Goal: Navigation & Orientation: Find specific page/section

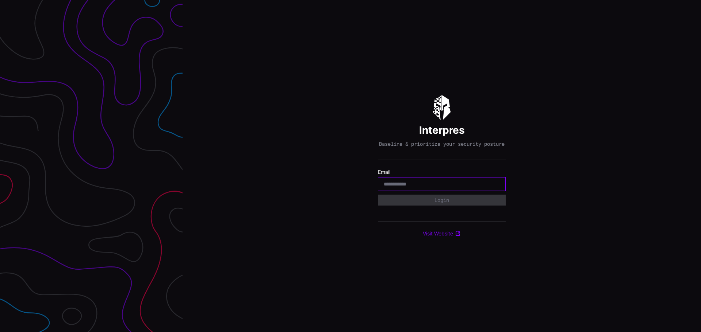
click at [434, 188] on input "email" at bounding box center [442, 184] width 116 height 7
type input "**********"
click at [378, 195] on button "Login" at bounding box center [442, 200] width 128 height 11
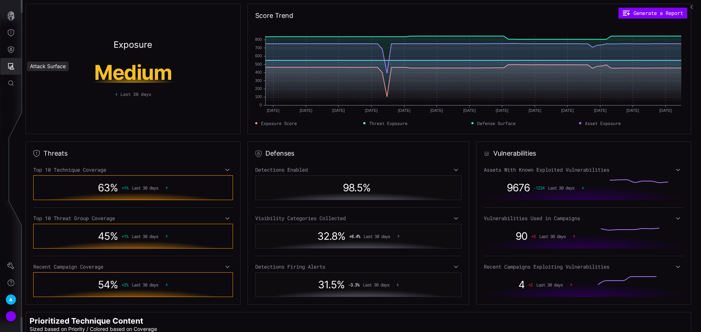
click at [10, 59] on button "Attack Surface" at bounding box center [10, 66] width 21 height 17
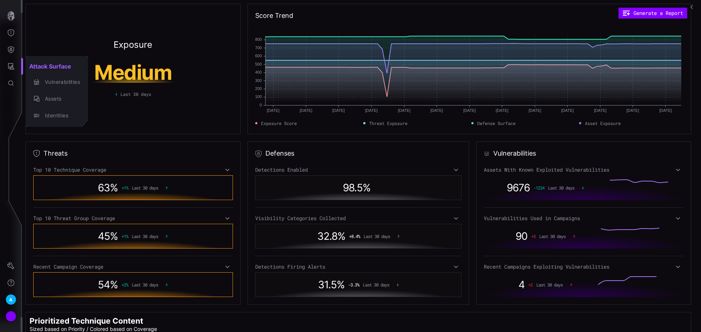
click at [3, 51] on div at bounding box center [350, 166] width 701 height 332
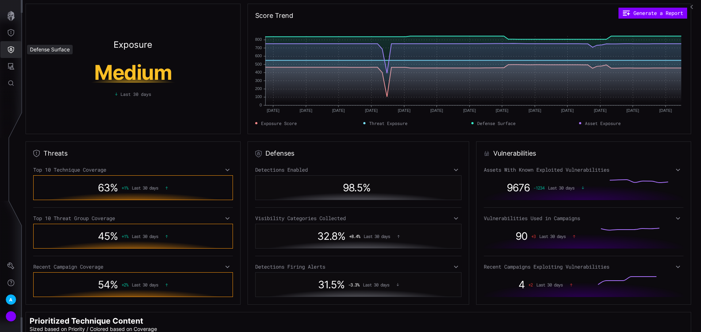
click at [7, 48] on icon "Defense Surface" at bounding box center [10, 49] width 7 height 7
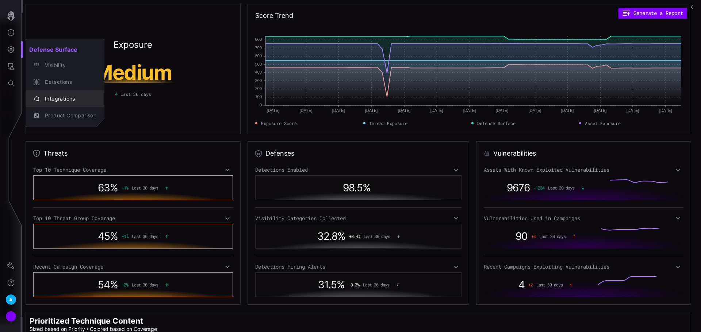
click at [54, 102] on div "Integrations" at bounding box center [68, 99] width 55 height 9
